Goal: Check status: Check status

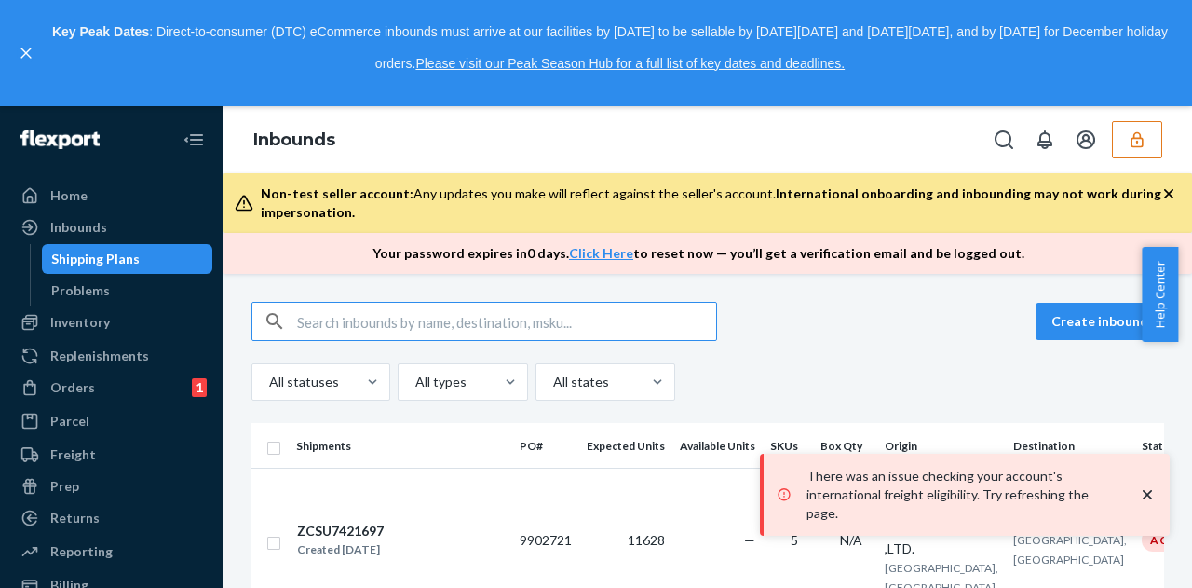
click at [1149, 156] on button "button" at bounding box center [1137, 139] width 50 height 37
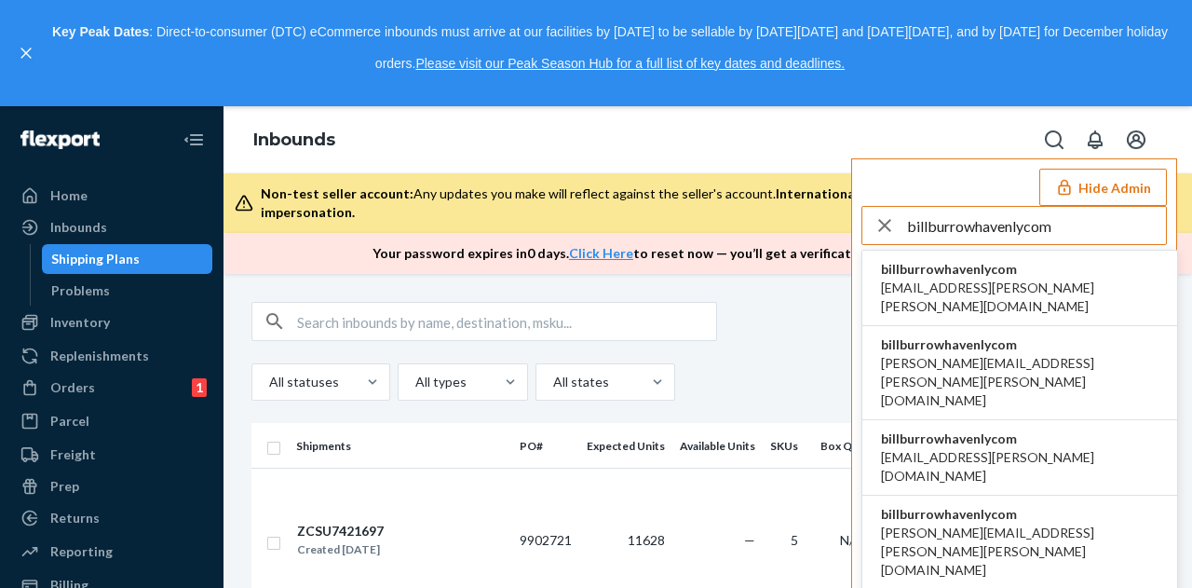
type input "billburrowhavenlycom"
click at [940, 289] on span "[EMAIL_ADDRESS][PERSON_NAME][PERSON_NAME][DOMAIN_NAME]" at bounding box center [1020, 296] width 278 height 37
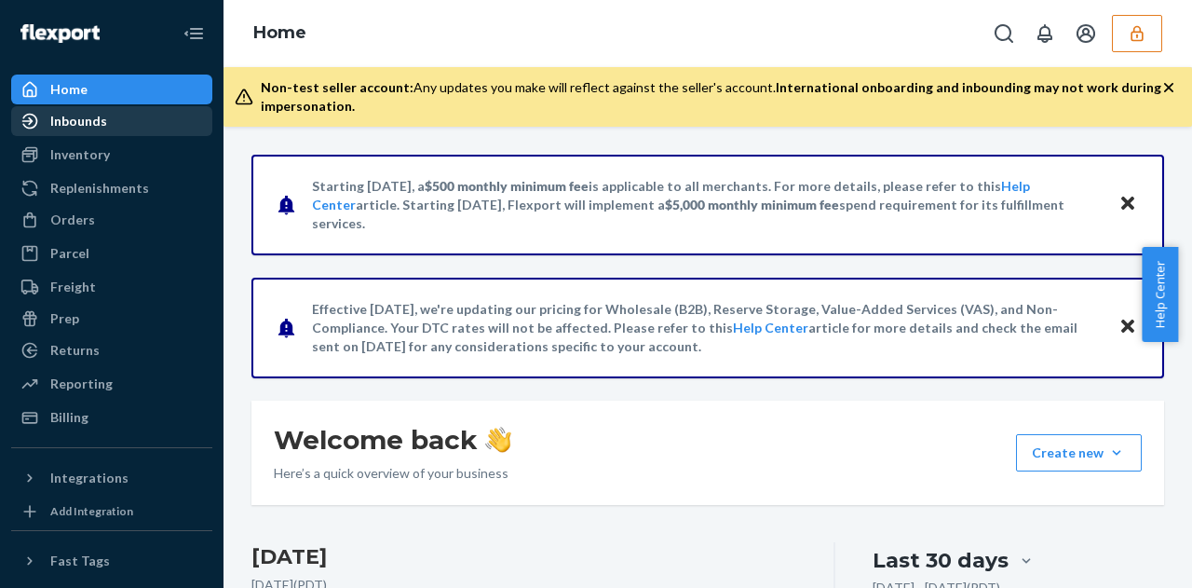
click at [89, 131] on div "Inbounds" at bounding box center [111, 121] width 197 height 26
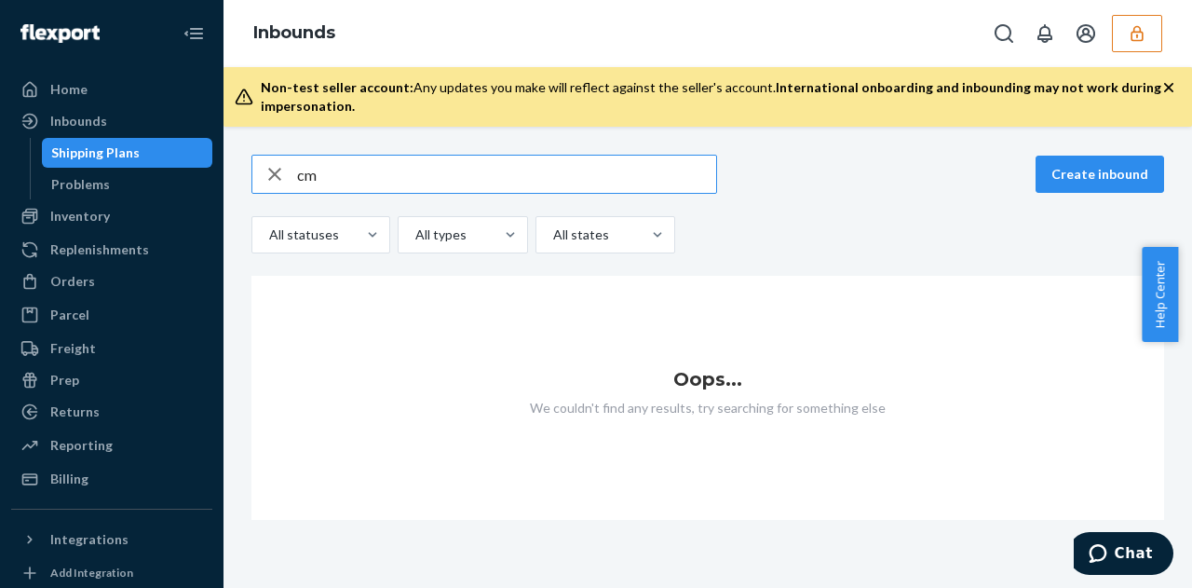
type input "c"
type input "haiku chair"
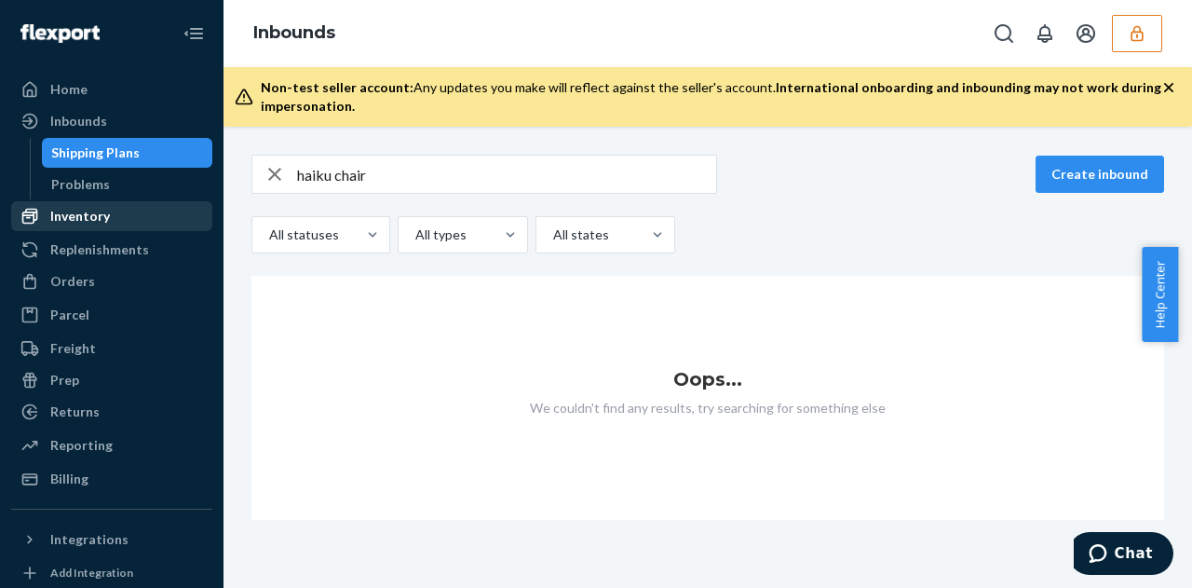
click at [105, 226] on div "Inventory" at bounding box center [111, 216] width 197 height 26
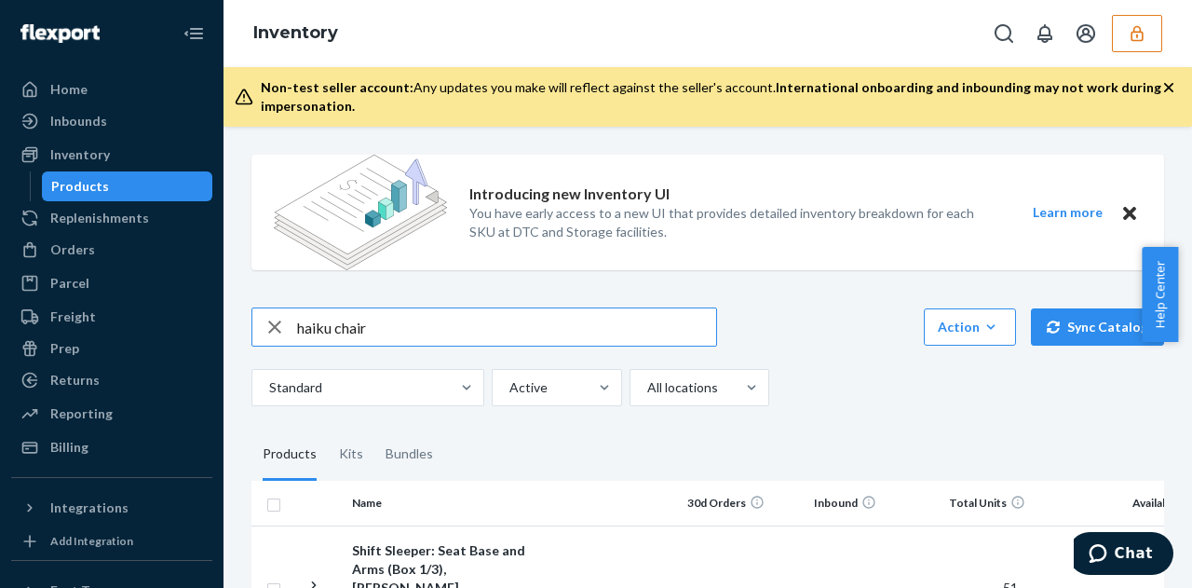
type input "haiku chair"
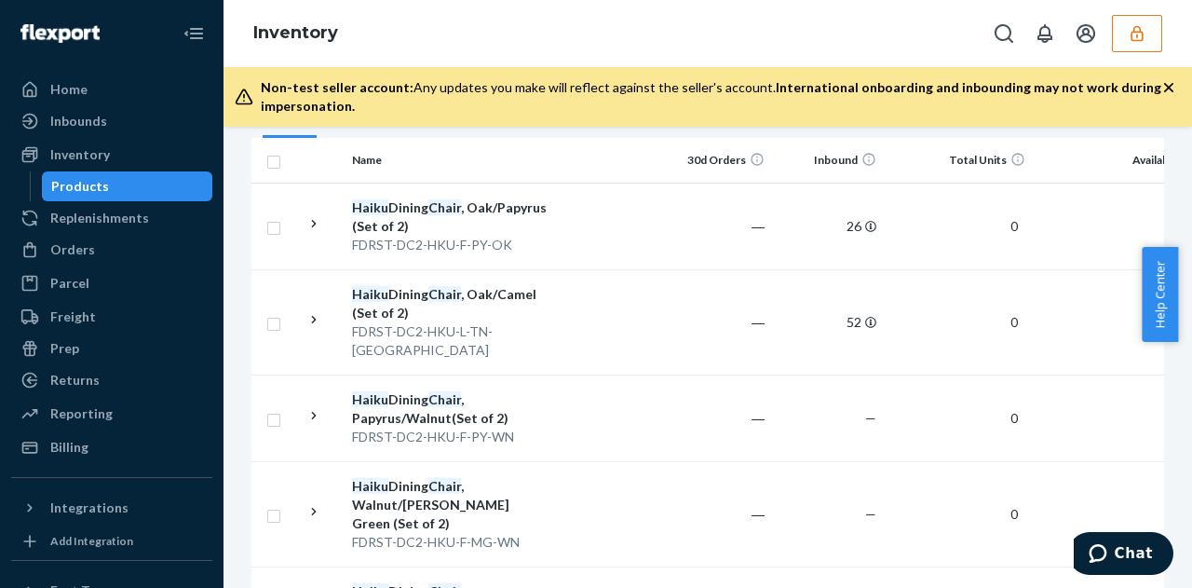
scroll to position [306, 0]
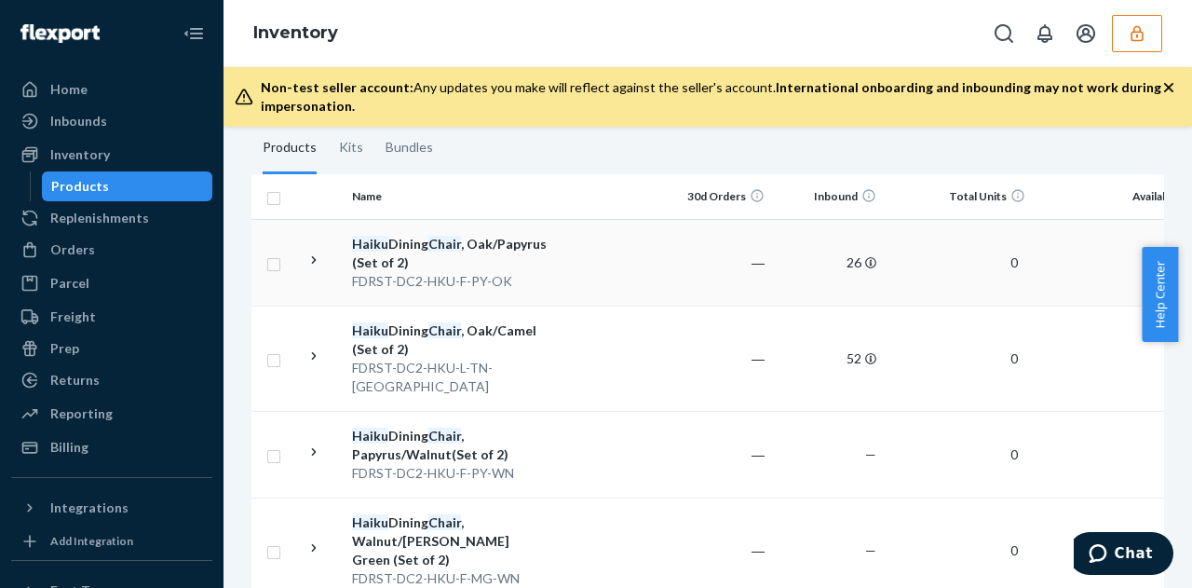
click at [461, 280] on div "FDRST-DC2-HKU-F-PY-OK" at bounding box center [449, 281] width 195 height 19
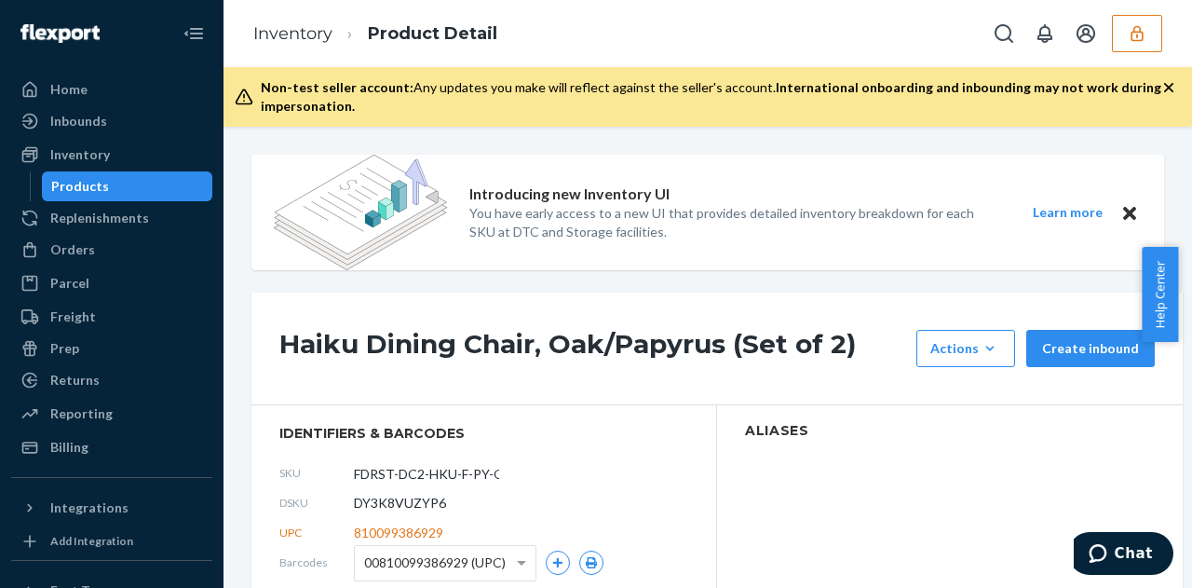
scroll to position [129, 0]
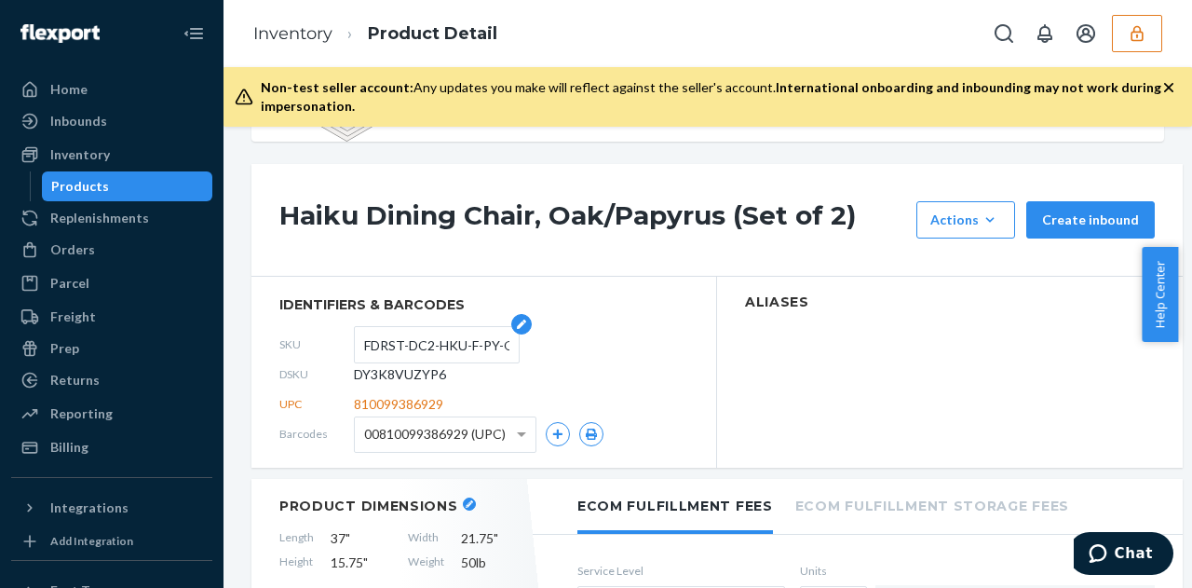
drag, startPoint x: 354, startPoint y: 336, endPoint x: 483, endPoint y: 344, distance: 129.7
click at [483, 344] on form "FDRST-DC2-HKU-F-PY-OK" at bounding box center [437, 344] width 166 height 37
click at [483, 344] on input "FDRST-DC2-HKU-F-PY-OK" at bounding box center [436, 344] width 145 height 35
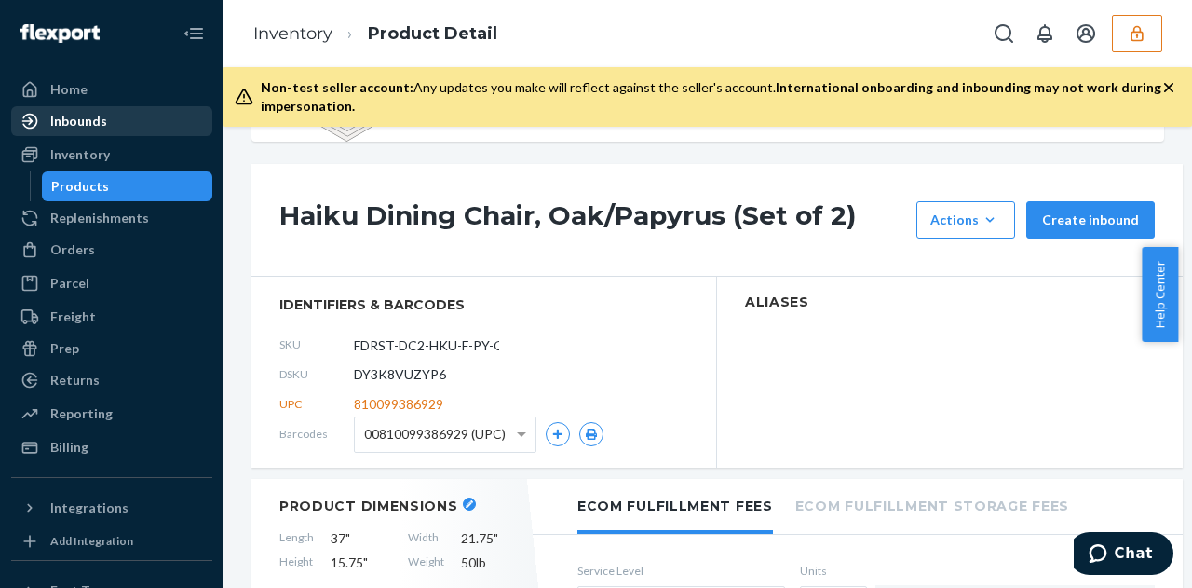
click at [57, 128] on div "Inbounds" at bounding box center [78, 121] width 57 height 19
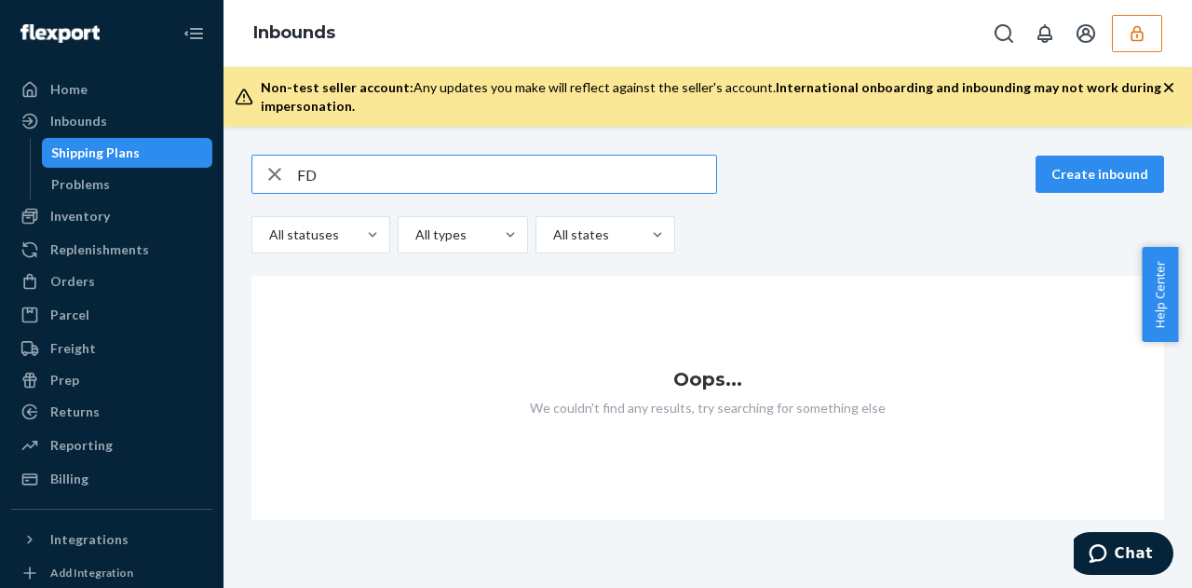
type input "F"
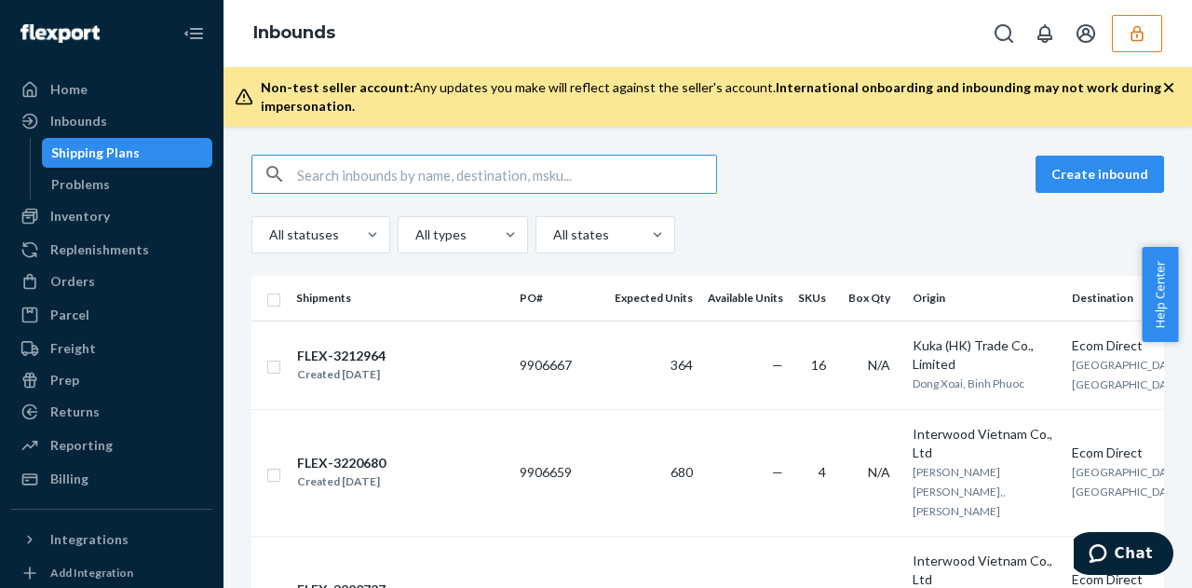
click at [419, 165] on input "text" at bounding box center [506, 174] width 419 height 37
paste input "6875"
type input "6875"
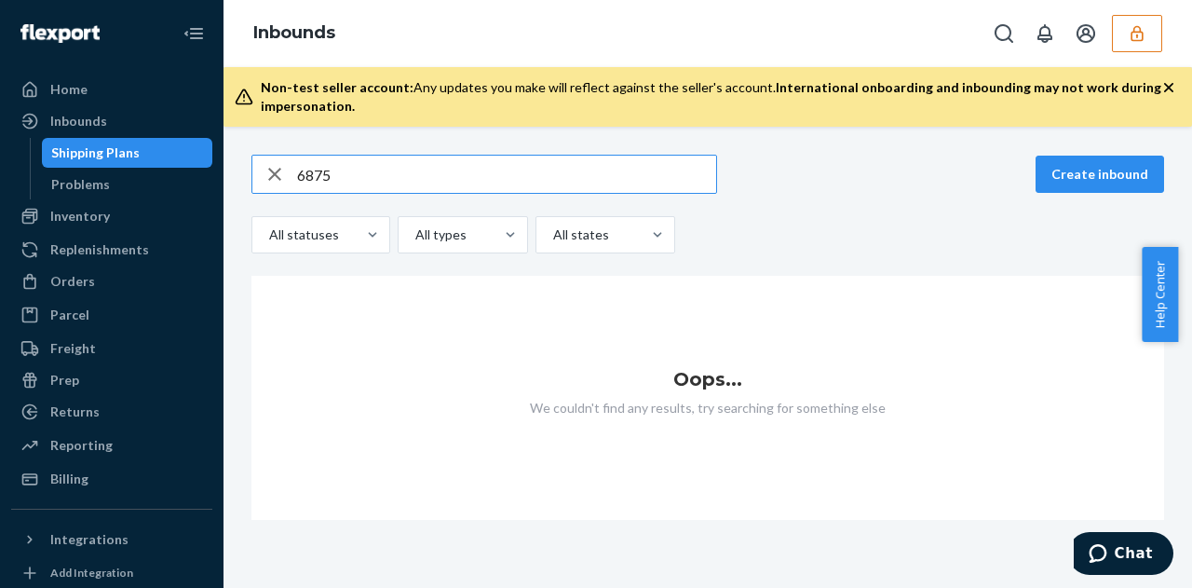
click at [347, 167] on input "6875" at bounding box center [506, 174] width 419 height 37
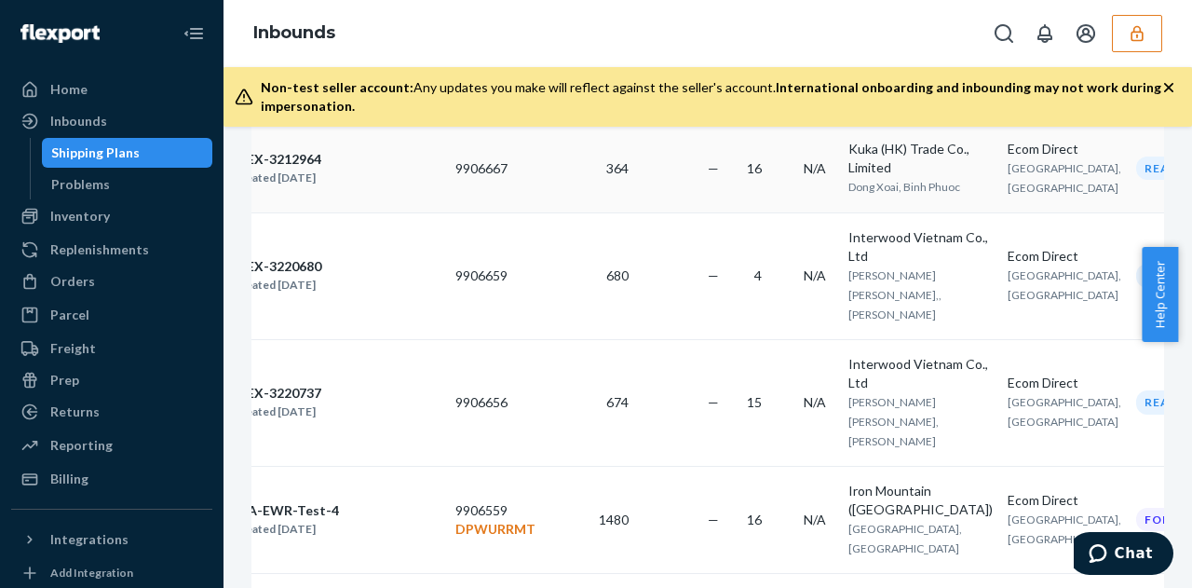
scroll to position [0, 1]
